Goal: Transaction & Acquisition: Purchase product/service

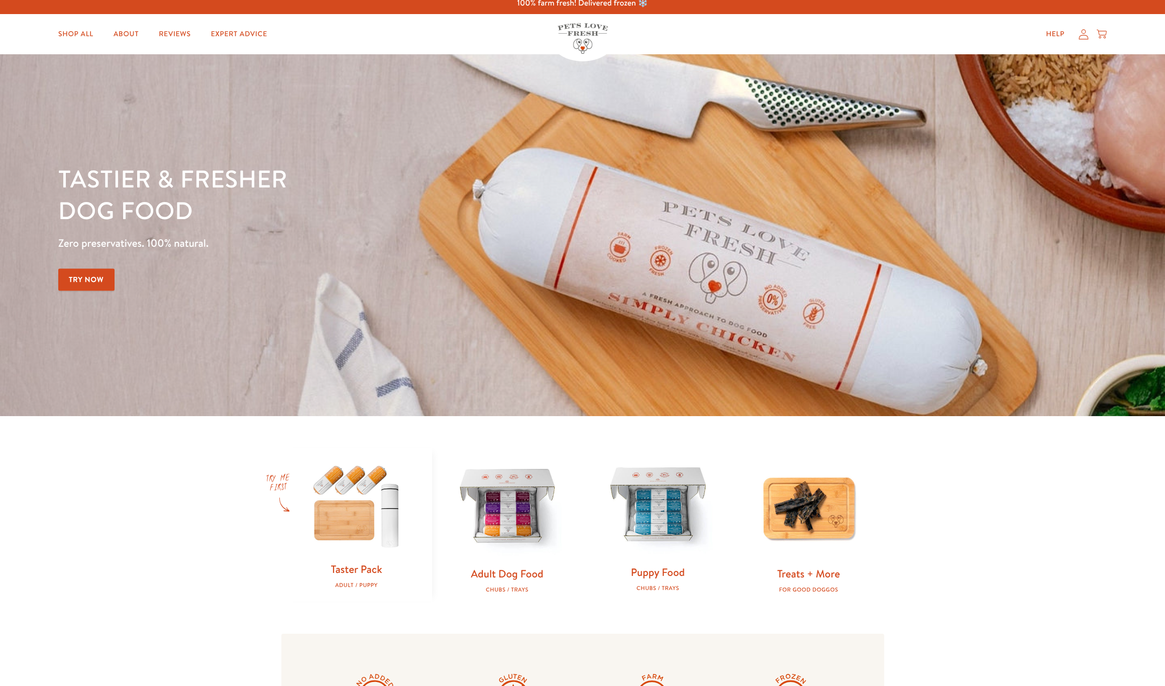
scroll to position [8, 0]
click at [500, 534] on img at bounding box center [507, 506] width 119 height 119
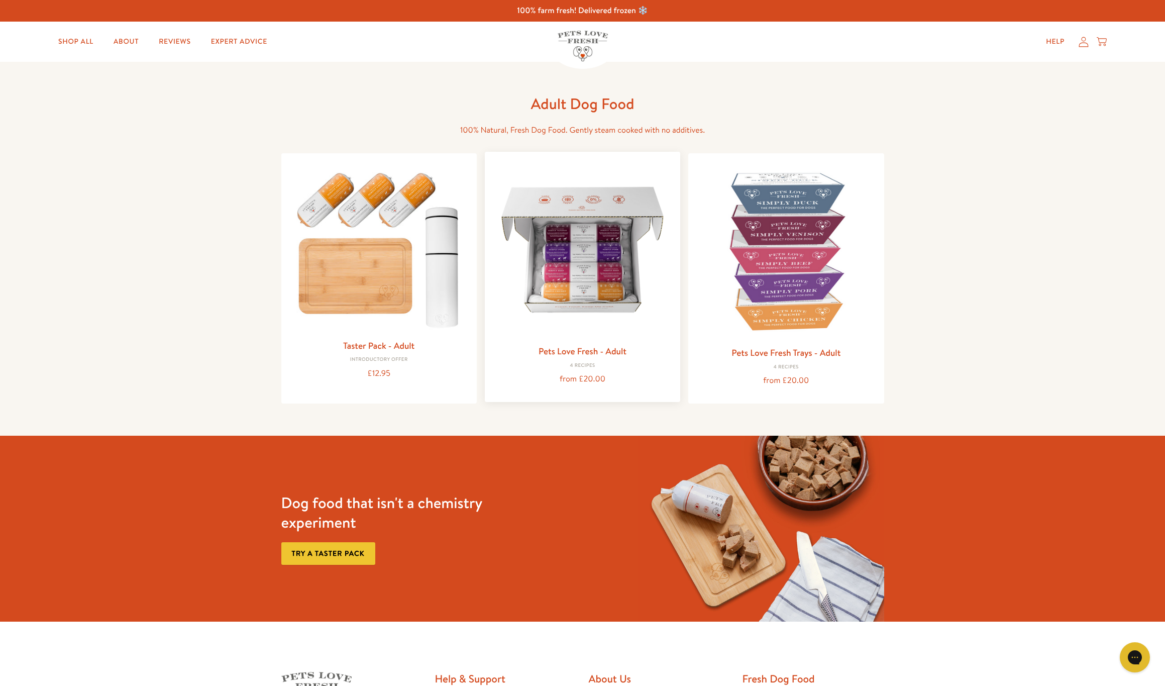
click at [587, 310] on img at bounding box center [582, 249] width 179 height 179
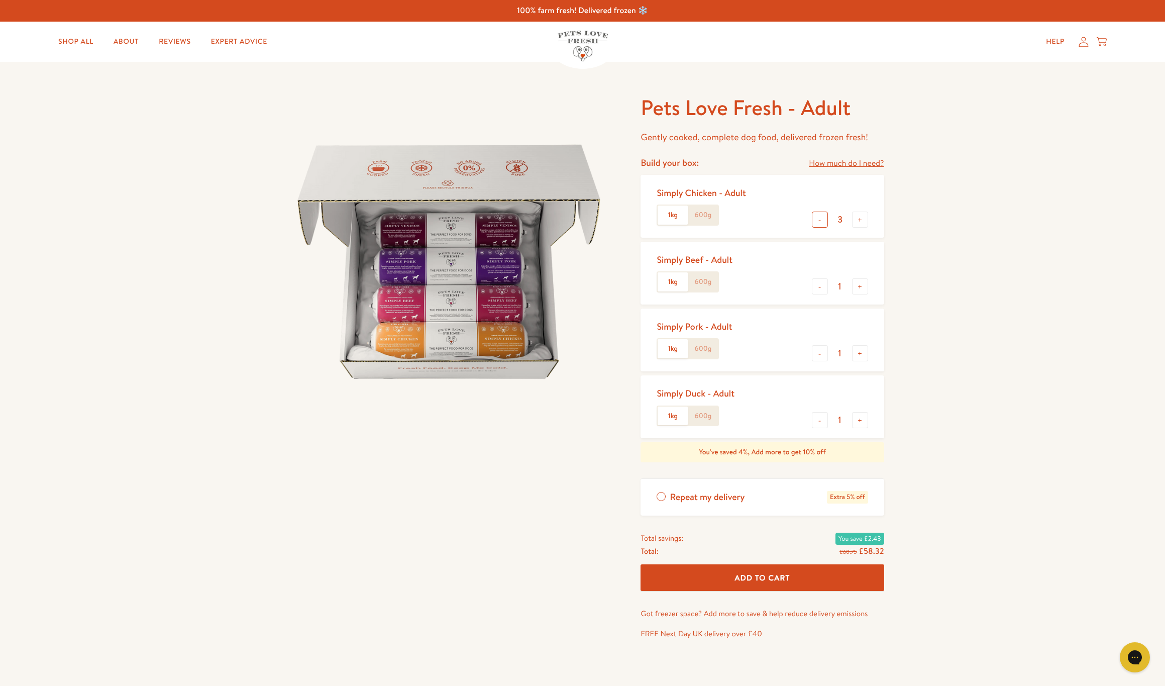
click at [820, 220] on button "-" at bounding box center [820, 219] width 16 height 16
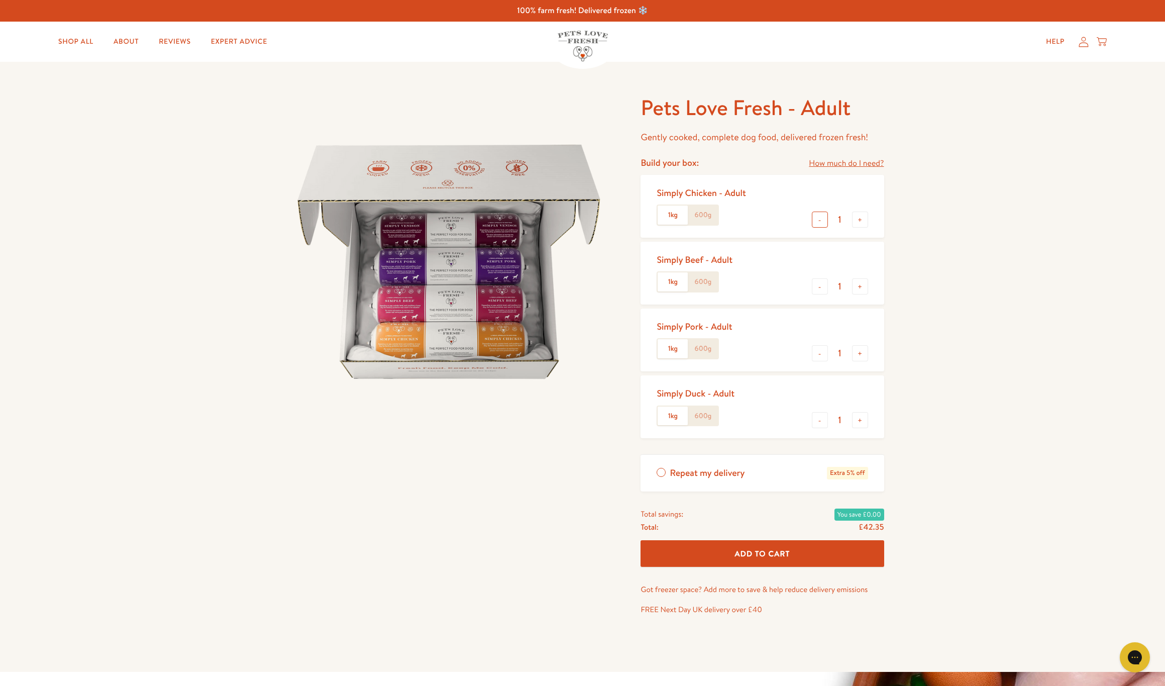
click at [820, 220] on button "-" at bounding box center [820, 219] width 16 height 16
type input "0"
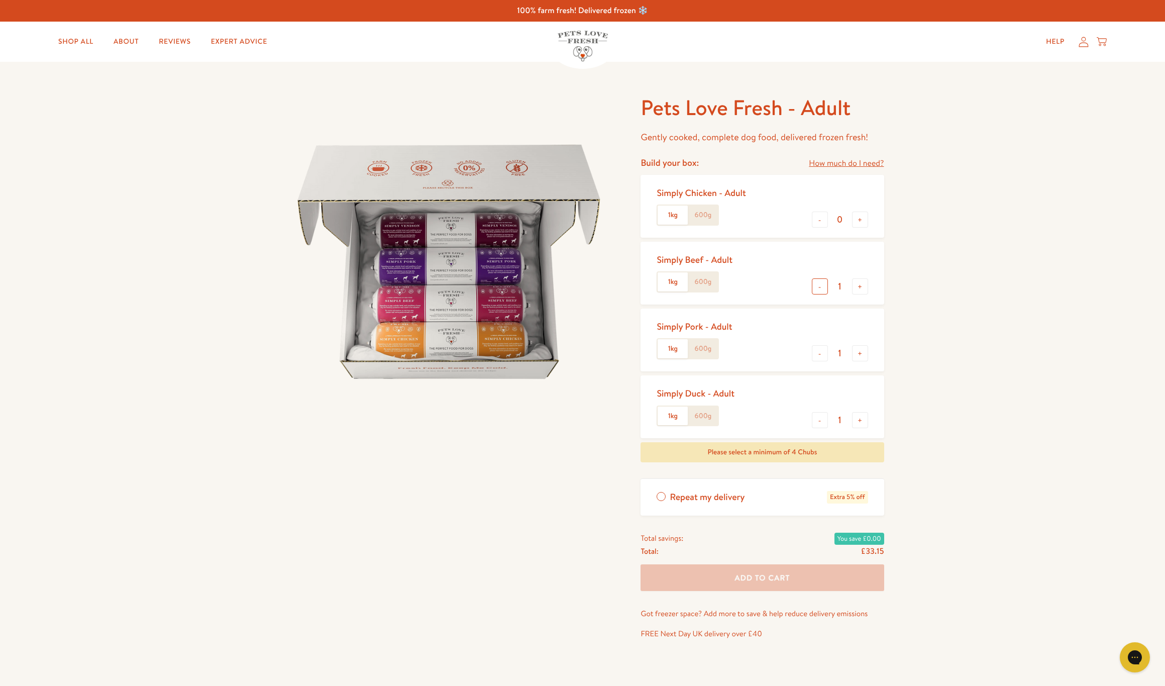
click at [822, 286] on button "-" at bounding box center [820, 286] width 16 height 16
type input "0"
click at [700, 347] on label "600g" at bounding box center [703, 348] width 30 height 19
click at [0, 0] on input "600g" at bounding box center [0, 0] width 0 height 0
click at [859, 353] on button "+" at bounding box center [860, 353] width 16 height 16
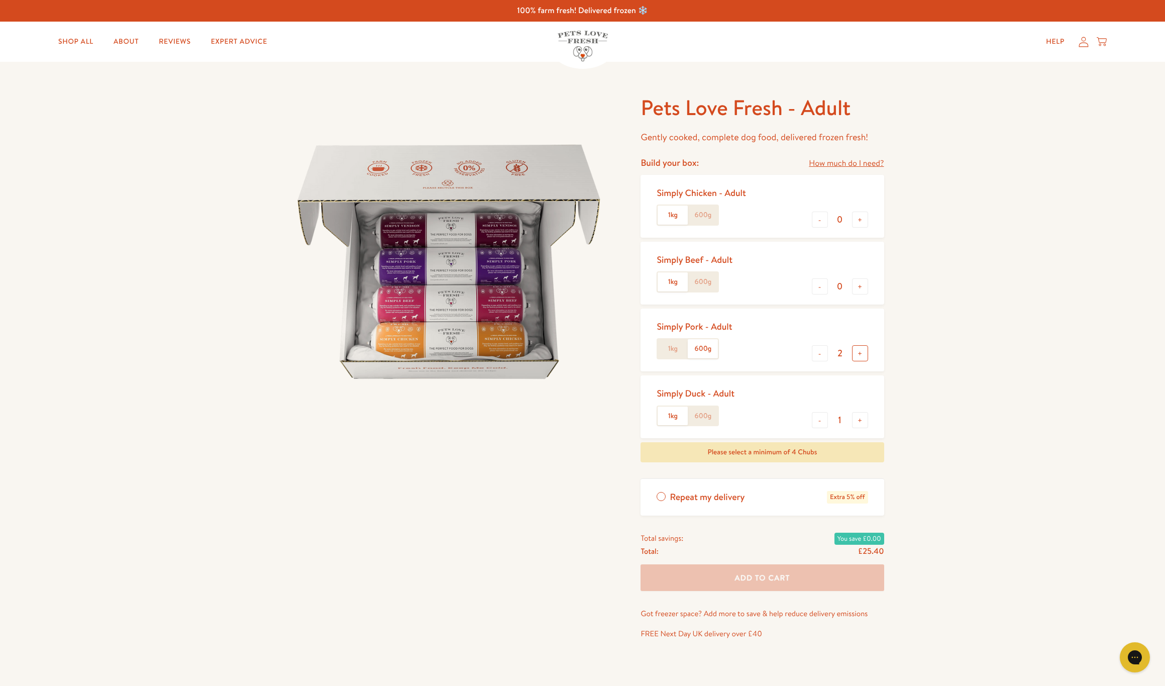
click at [859, 353] on button "+" at bounding box center [860, 353] width 16 height 16
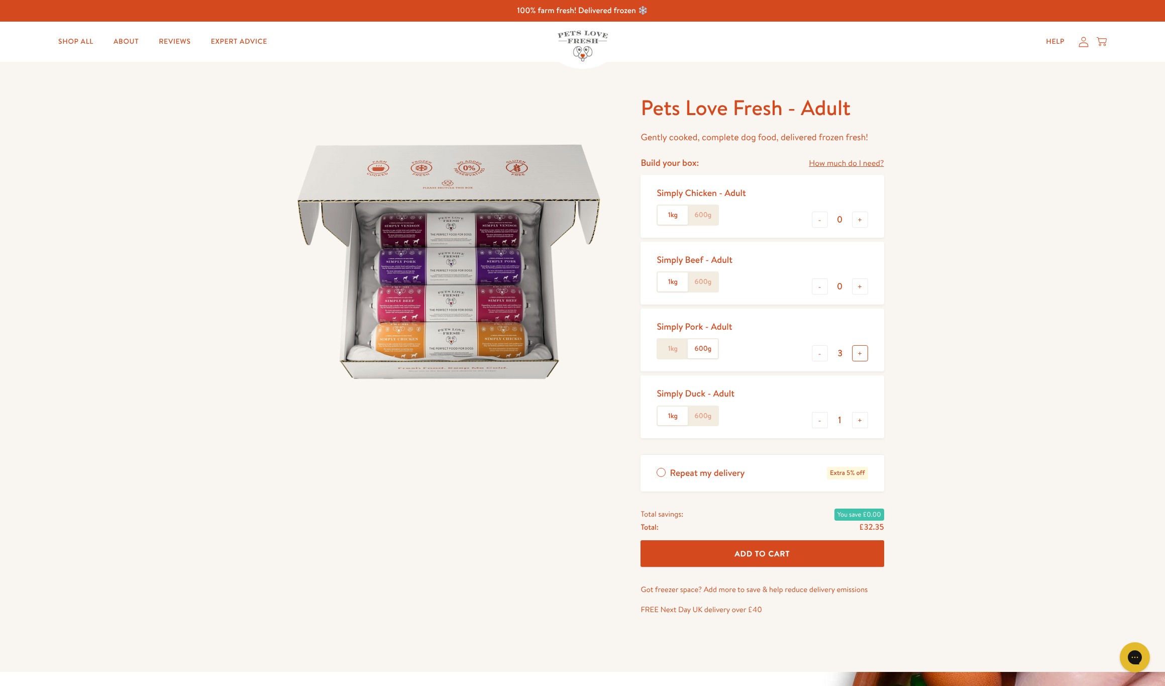
click at [859, 353] on button "+" at bounding box center [860, 353] width 16 height 16
drag, startPoint x: 858, startPoint y: 349, endPoint x: 781, endPoint y: 379, distance: 82.4
click at [858, 349] on button "+" at bounding box center [860, 353] width 16 height 16
type input "6"
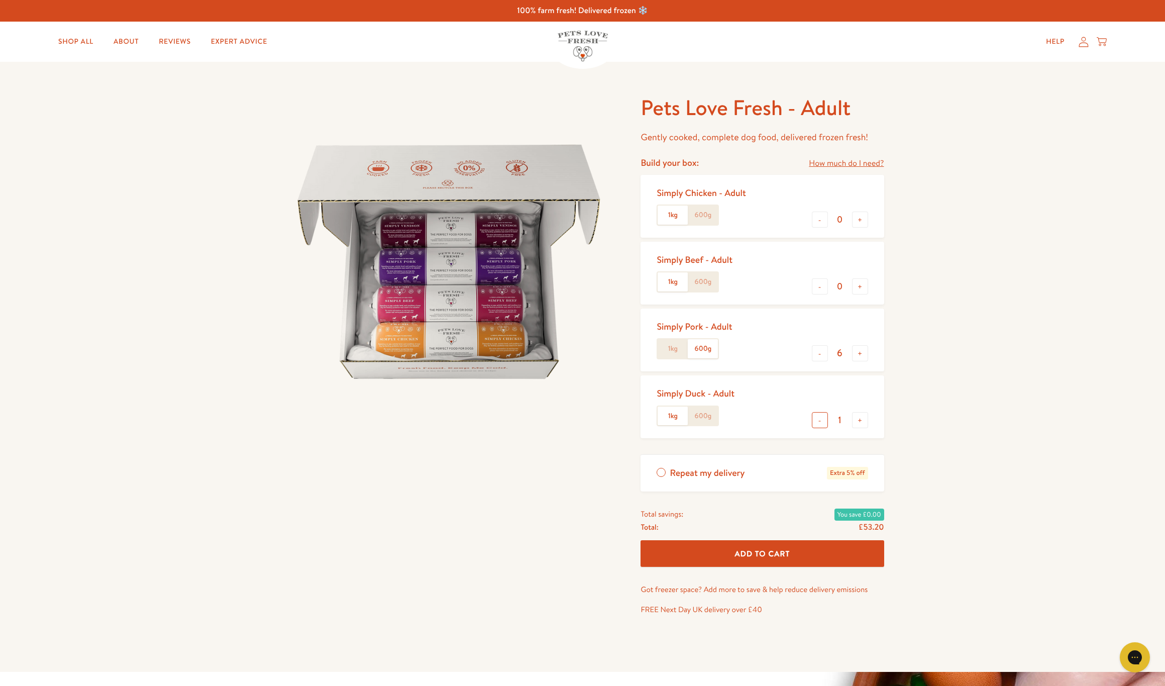
click at [819, 417] on button "-" at bounding box center [820, 420] width 16 height 16
type input "0"
click at [703, 280] on label "600g" at bounding box center [703, 281] width 30 height 19
click at [0, 0] on input "600g" at bounding box center [0, 0] width 0 height 0
click at [861, 284] on button "+" at bounding box center [860, 286] width 16 height 16
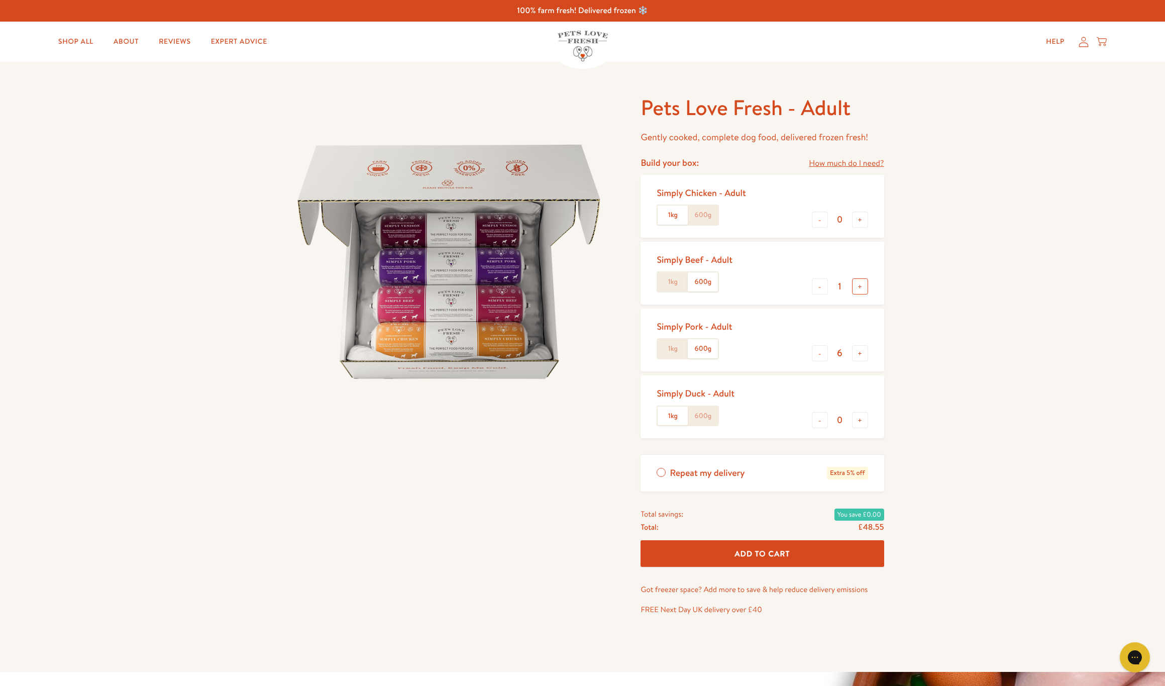
click at [861, 284] on button "+" at bounding box center [860, 286] width 16 height 16
type input "2"
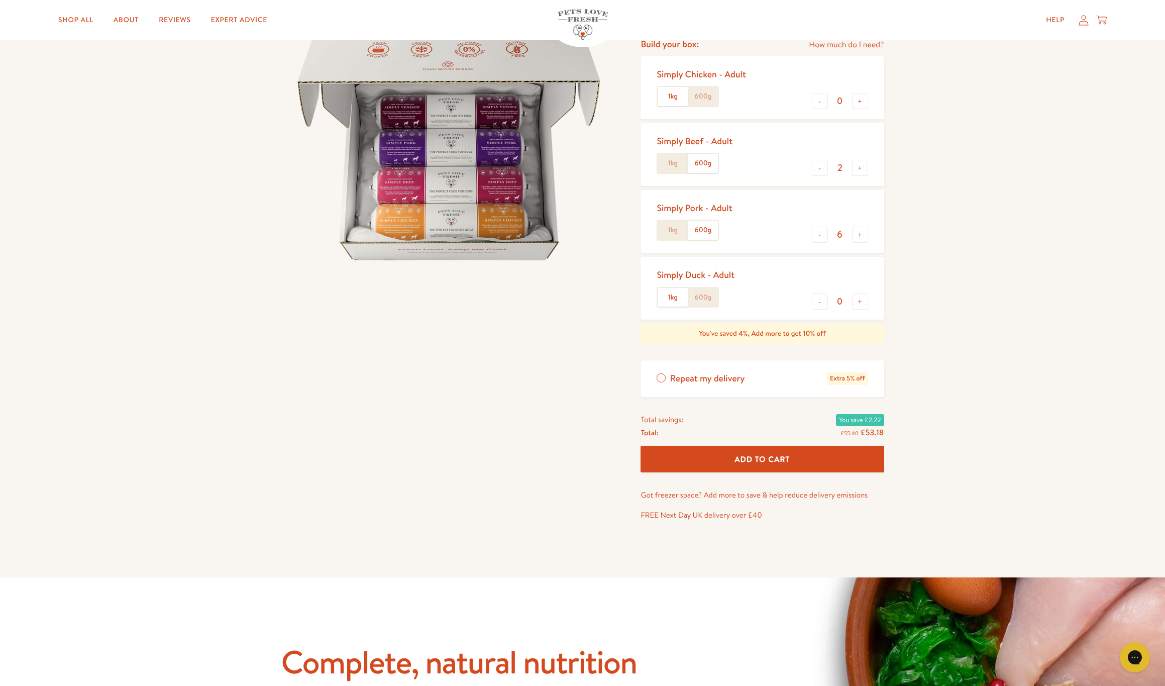
scroll to position [128, 0]
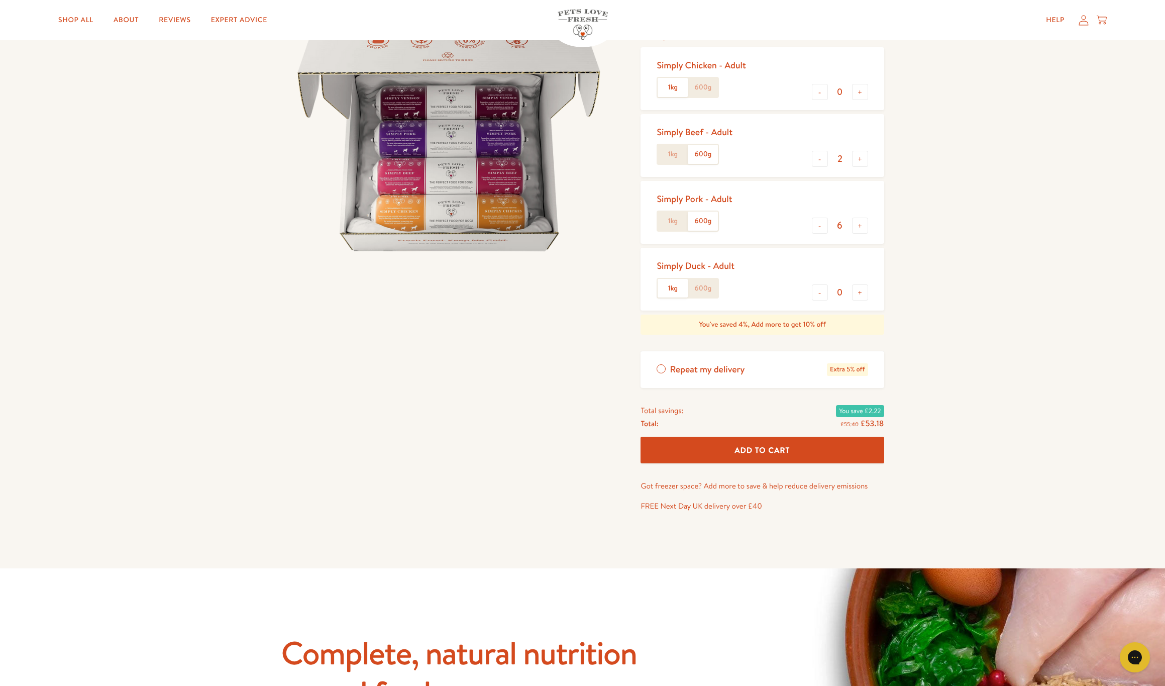
click at [778, 448] on span "Add To Cart" at bounding box center [762, 450] width 55 height 11
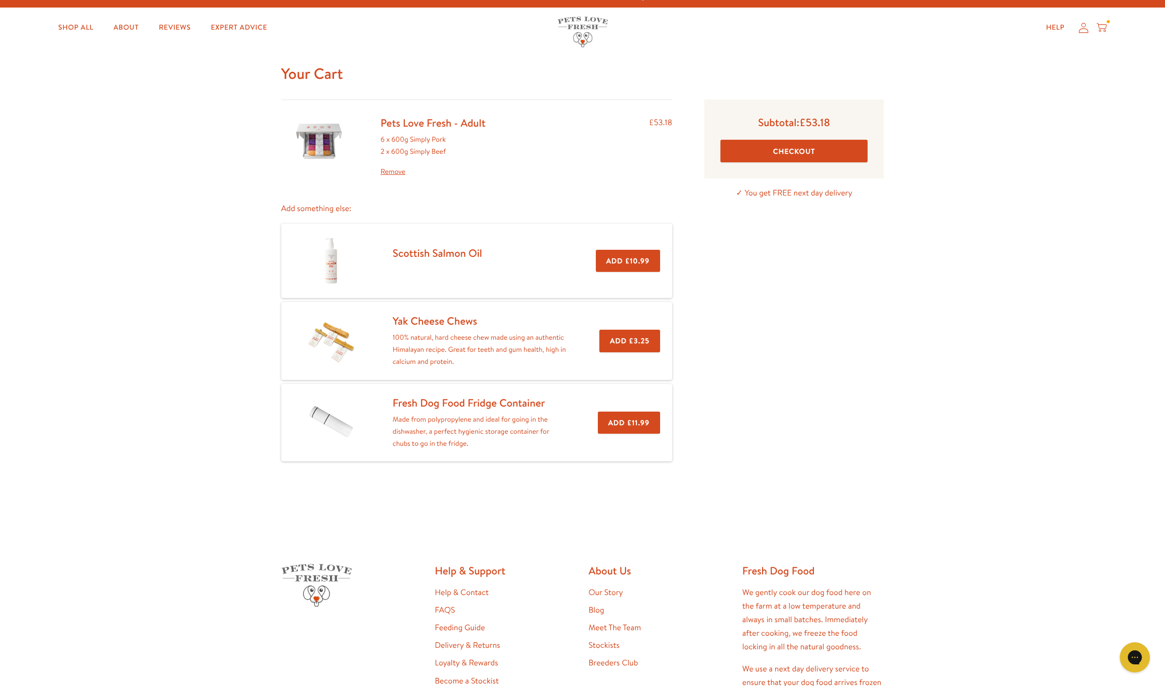
scroll to position [14, 0]
click at [792, 151] on button "Checkout" at bounding box center [793, 151] width 147 height 23
